Goal: Check status

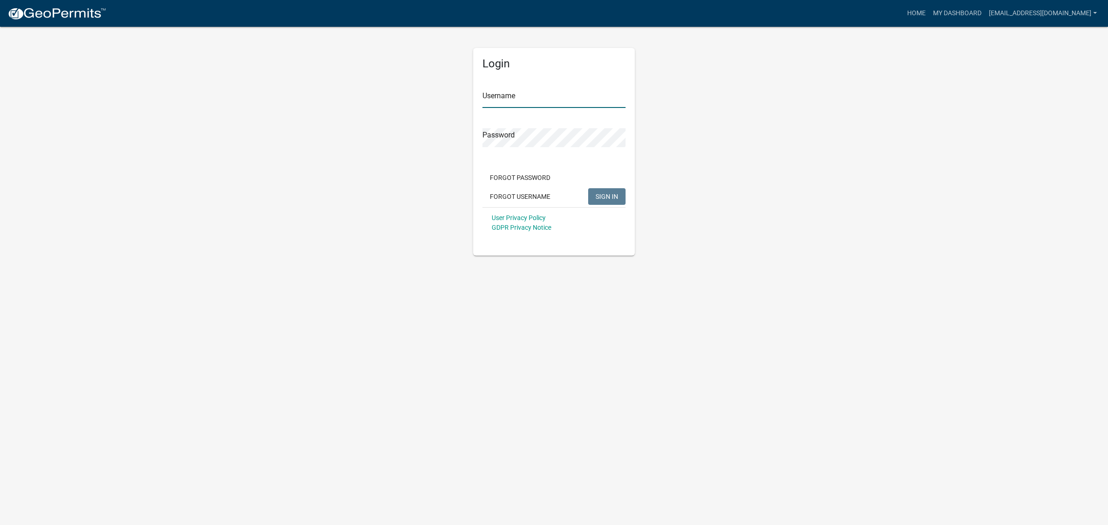
type input "[EMAIL_ADDRESS][DOMAIN_NAME]"
click at [612, 195] on span "SIGN IN" at bounding box center [606, 195] width 23 height 7
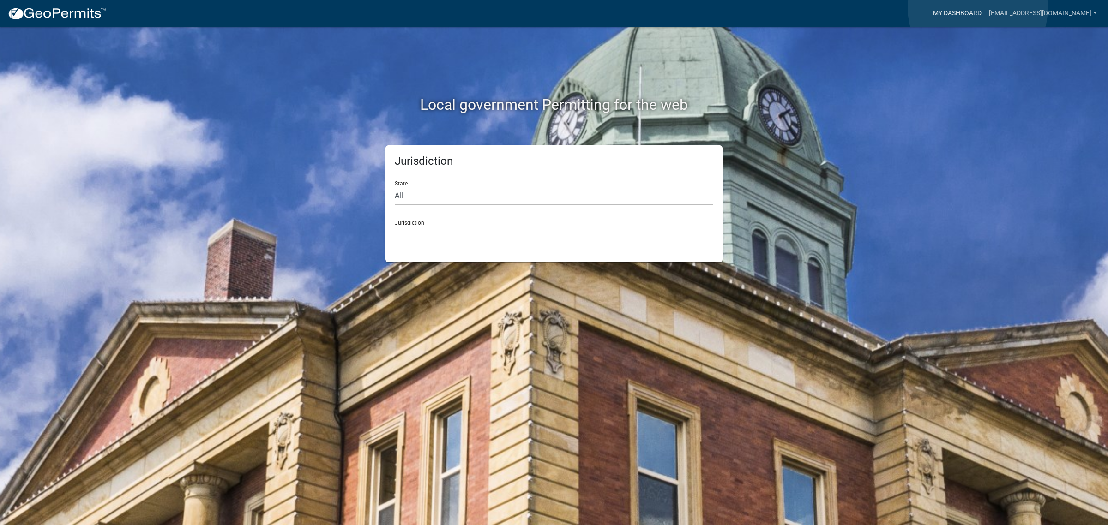
click at [978, 8] on link "My Dashboard" at bounding box center [957, 14] width 56 height 18
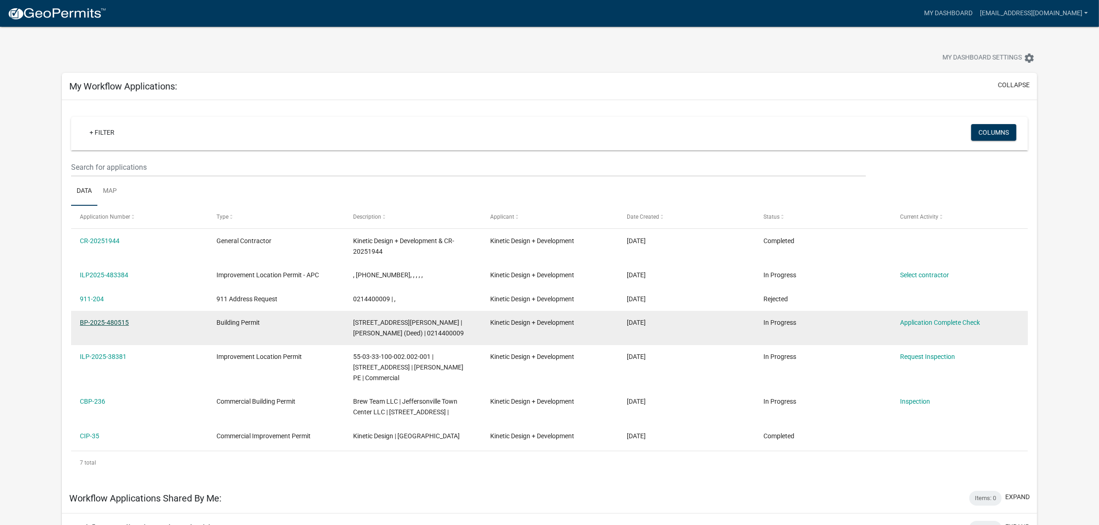
click at [107, 319] on link "BP-2025-480515" at bounding box center [104, 322] width 49 height 7
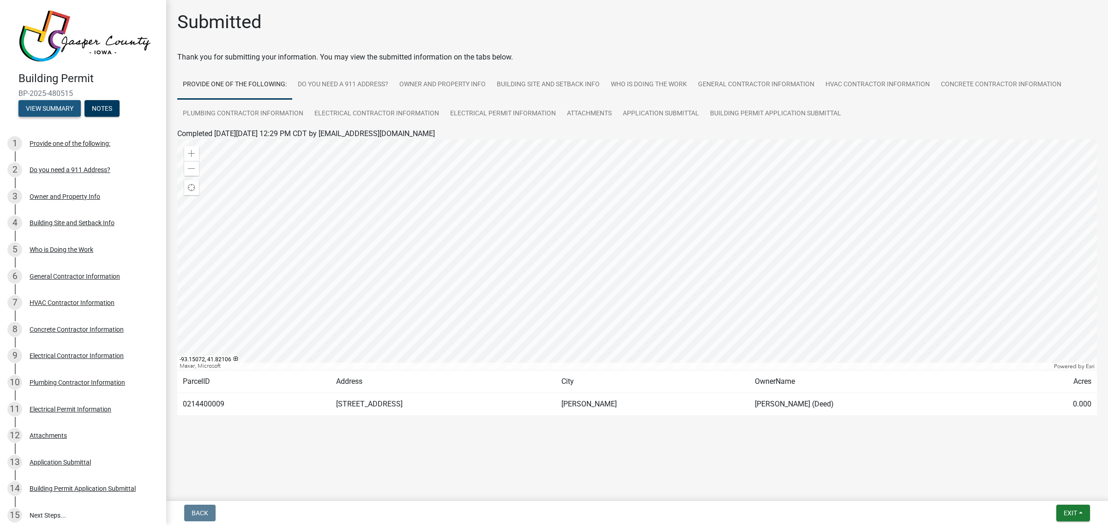
click at [49, 102] on button "View Summary" at bounding box center [49, 108] width 62 height 17
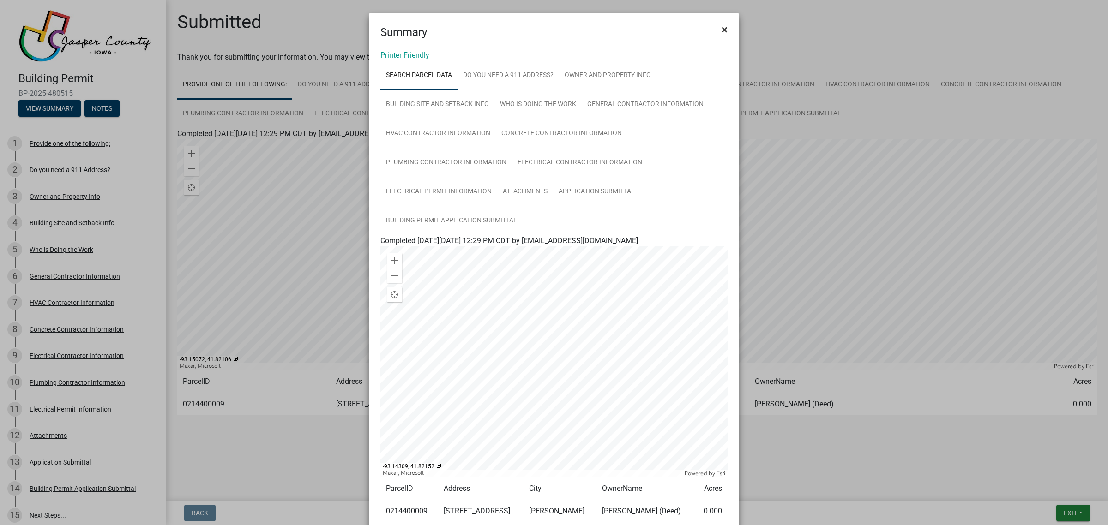
click at [723, 33] on span "×" at bounding box center [724, 29] width 6 height 13
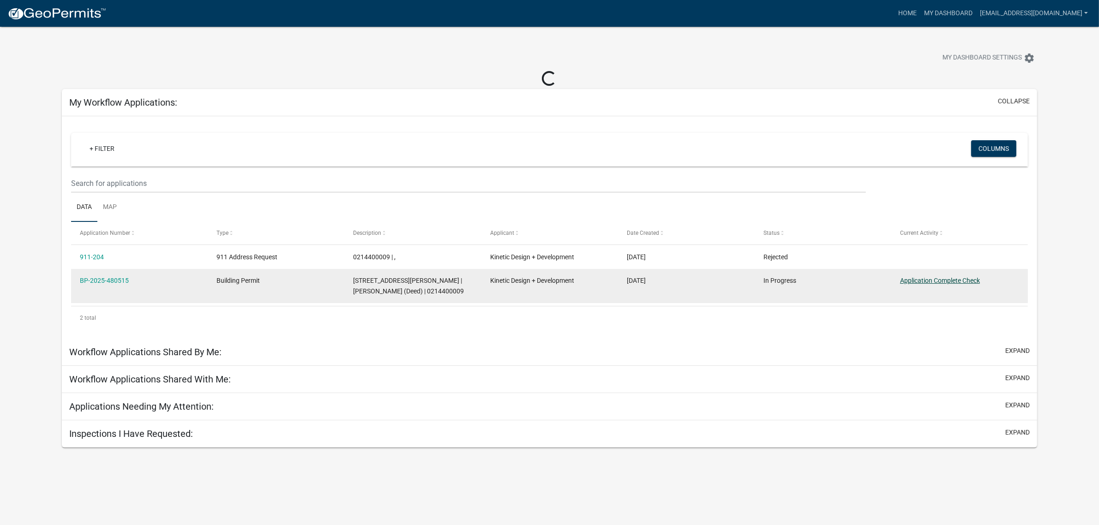
click at [912, 278] on link "Application Complete Check" at bounding box center [940, 280] width 80 height 7
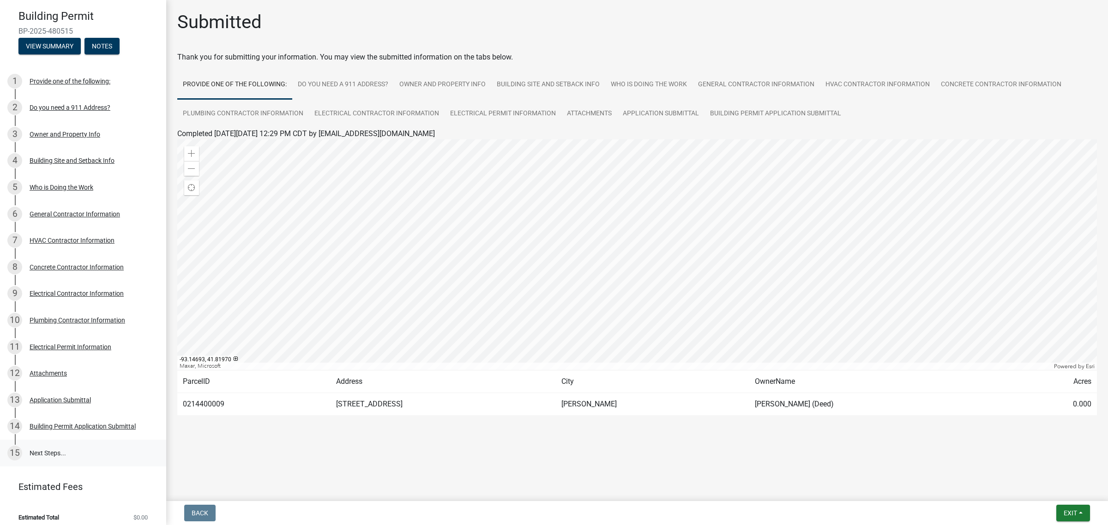
scroll to position [65, 0]
click at [51, 444] on link "15 Next Steps..." at bounding box center [83, 451] width 166 height 27
click at [46, 449] on link "15 Next Steps..." at bounding box center [83, 451] width 166 height 27
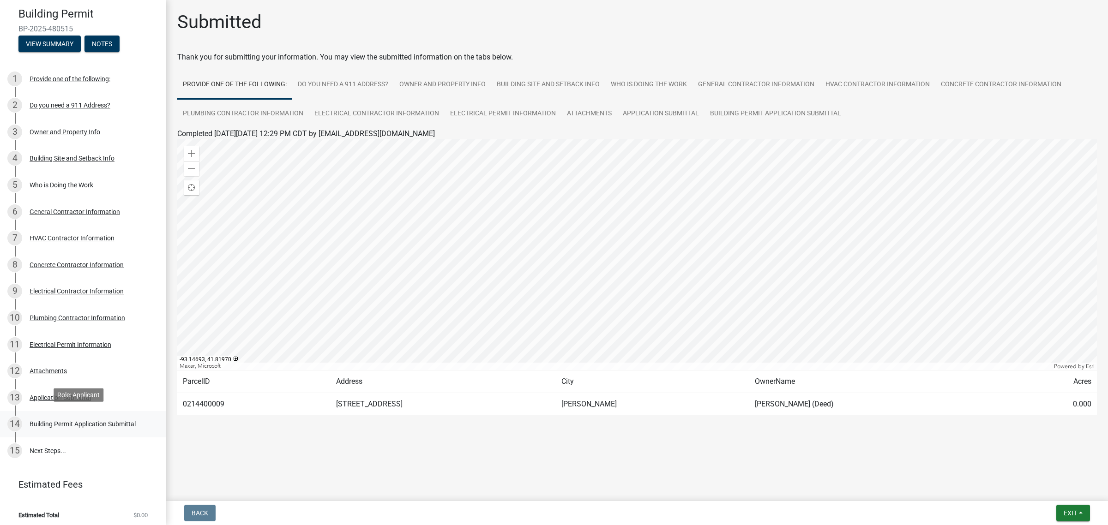
click at [63, 421] on div "Building Permit Application Submittal" at bounding box center [83, 424] width 106 height 6
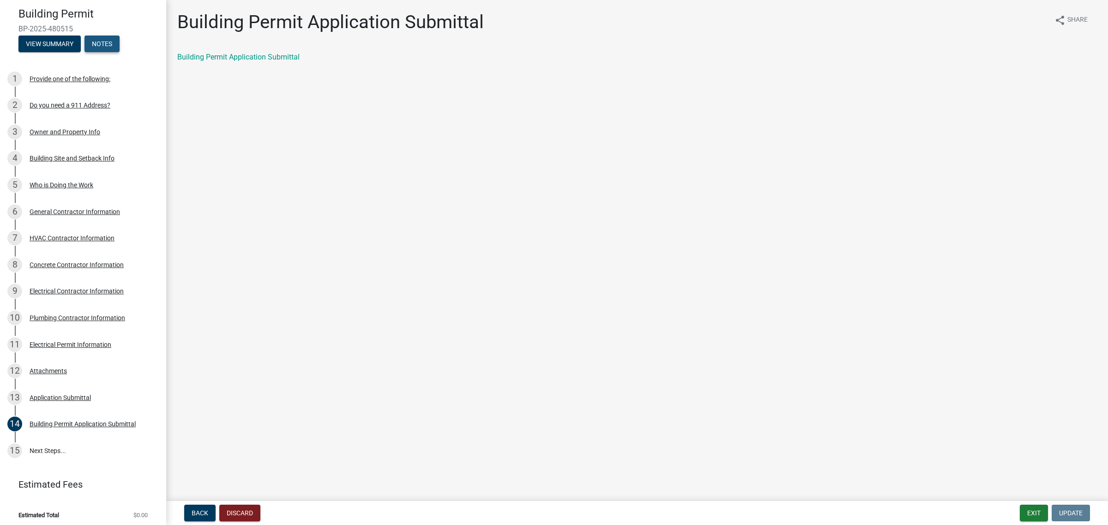
click at [109, 36] on button "Notes" at bounding box center [101, 44] width 35 height 17
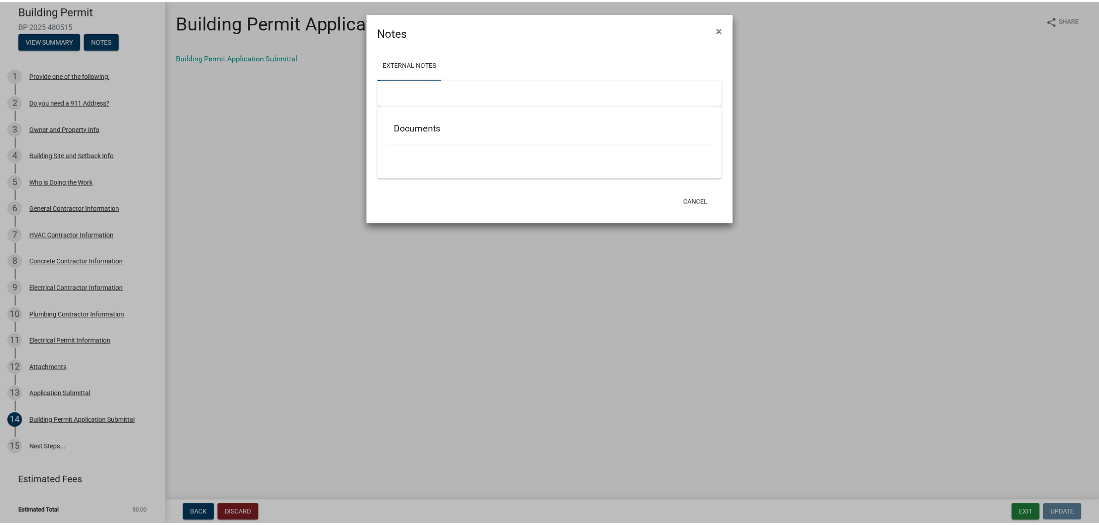
scroll to position [29, 0]
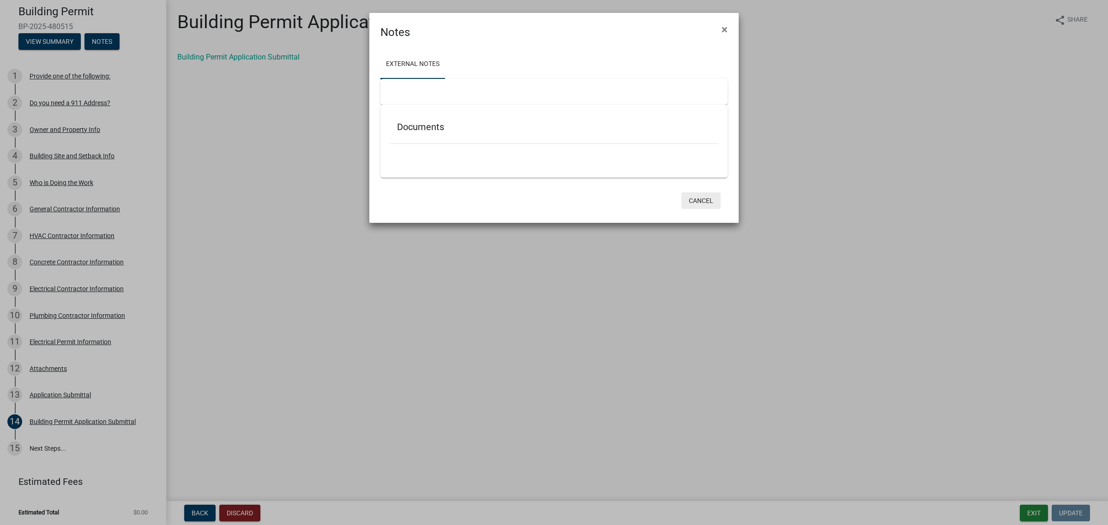
click at [695, 198] on button "Cancel" at bounding box center [700, 200] width 39 height 17
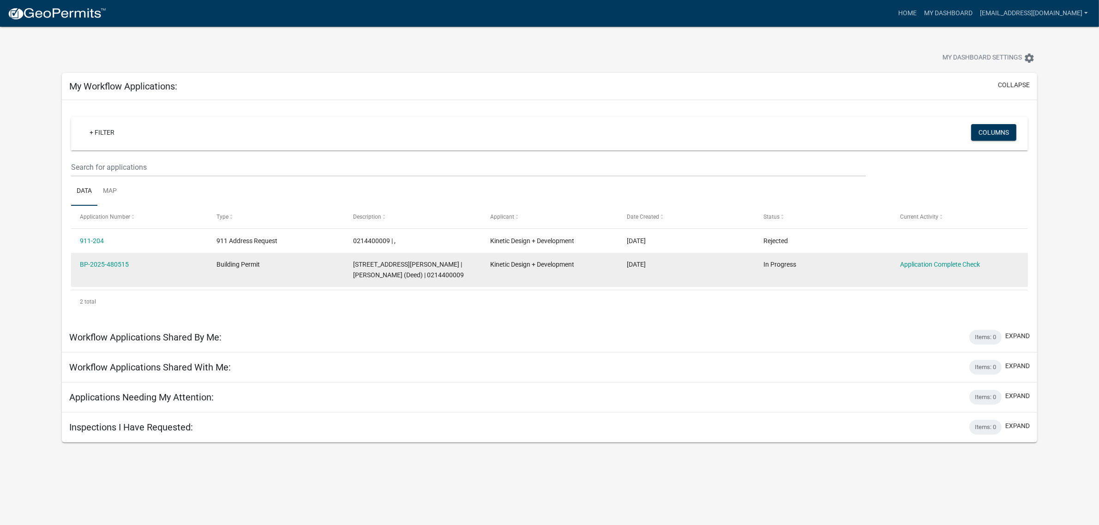
drag, startPoint x: 132, startPoint y: 260, endPoint x: 80, endPoint y: 271, distance: 53.9
click at [80, 271] on datatable-body-cell "BP-2025-480515" at bounding box center [139, 270] width 137 height 34
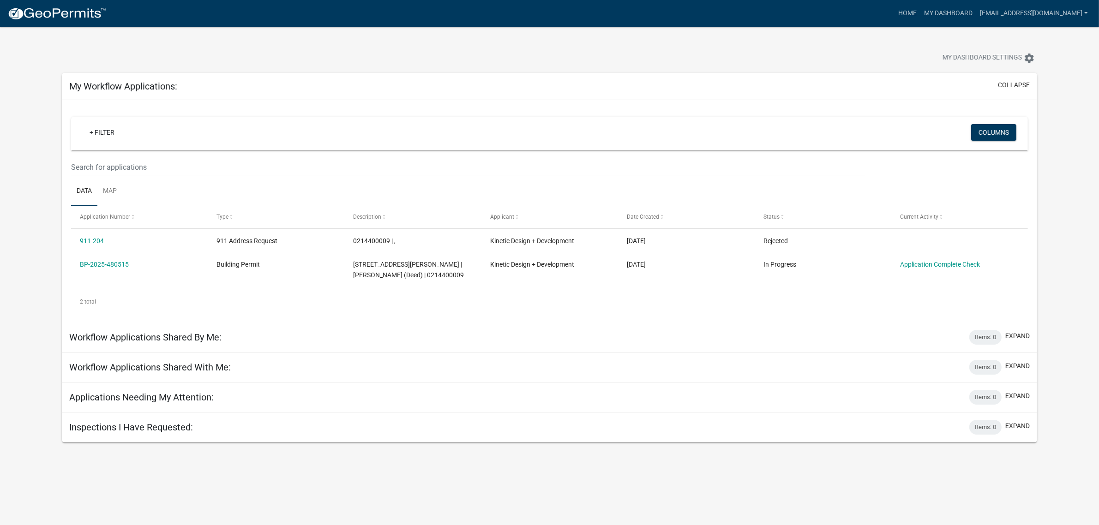
copy link "BP-2025-480515"
